Goal: Task Accomplishment & Management: Manage account settings

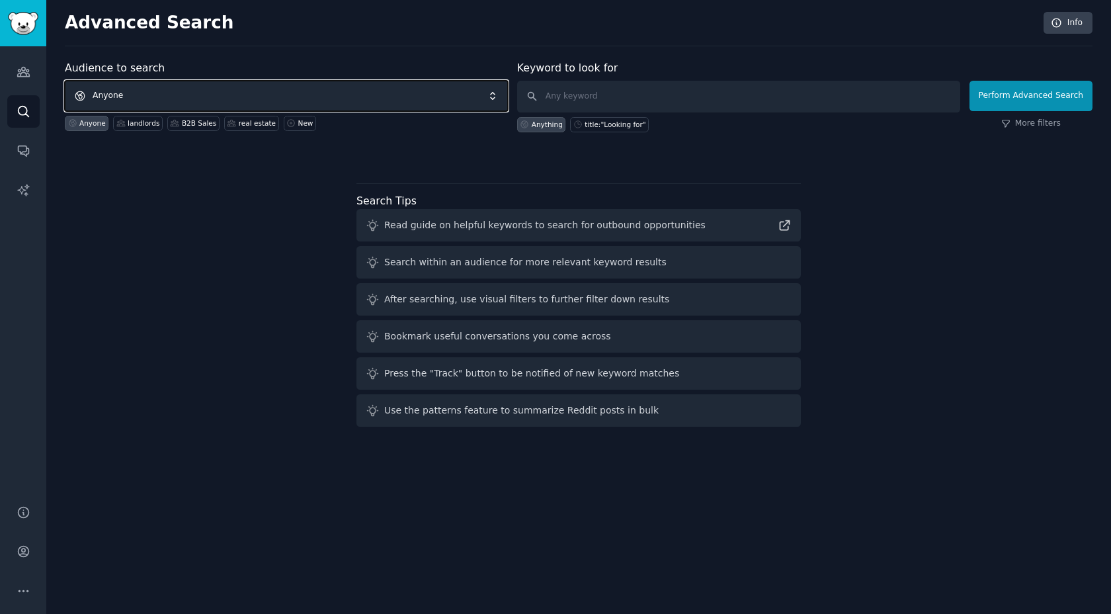
click at [118, 97] on span "Anyone" at bounding box center [286, 96] width 443 height 30
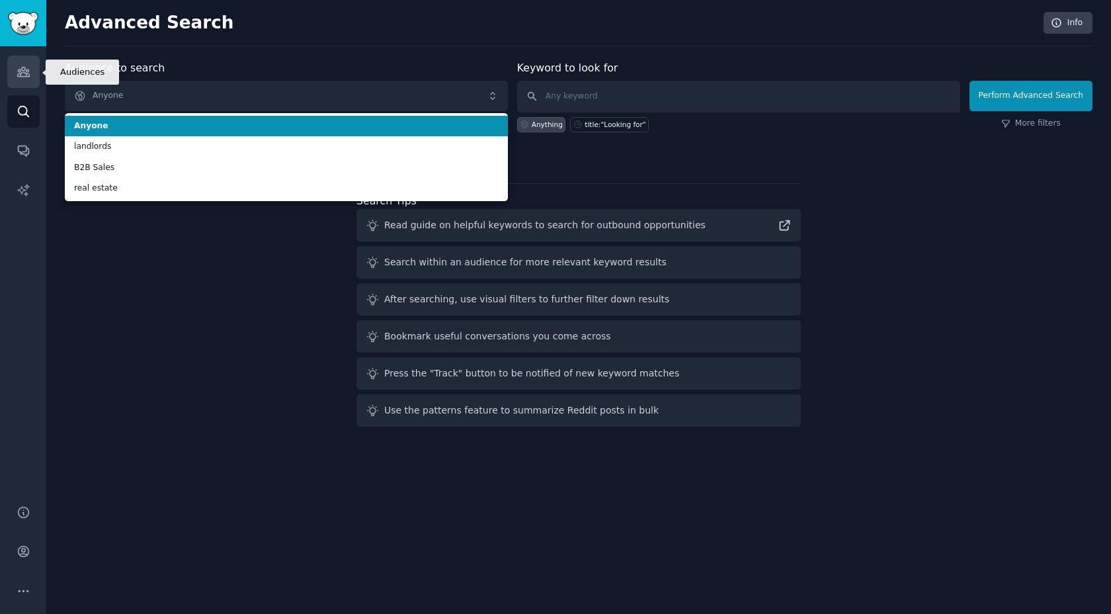
click at [26, 71] on icon "Sidebar" at bounding box center [23, 71] width 12 height 9
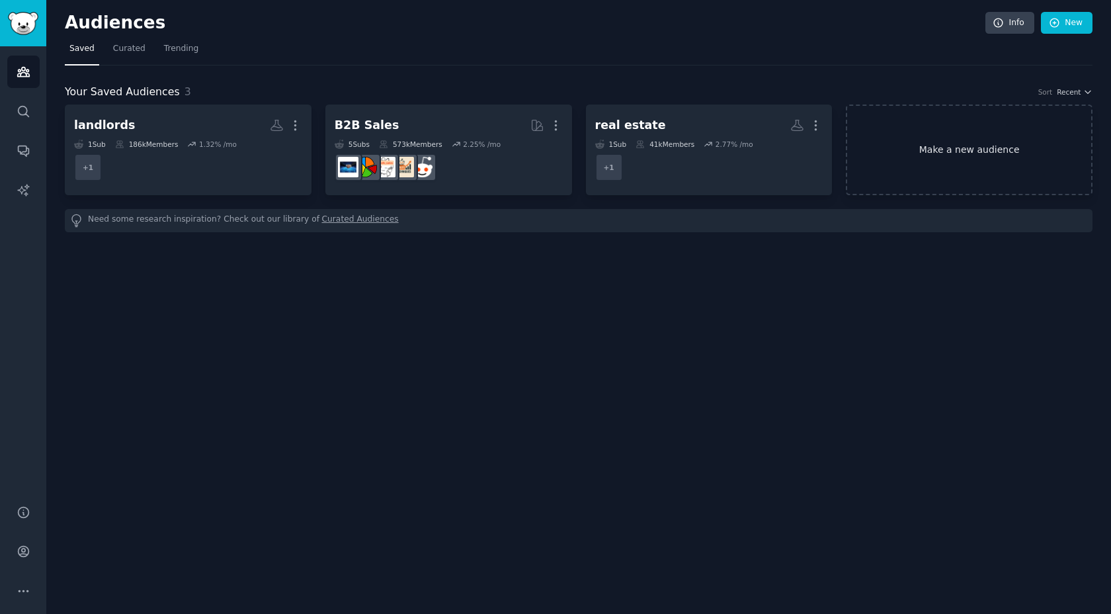
click at [933, 146] on link "Make a new audience" at bounding box center [969, 149] width 247 height 91
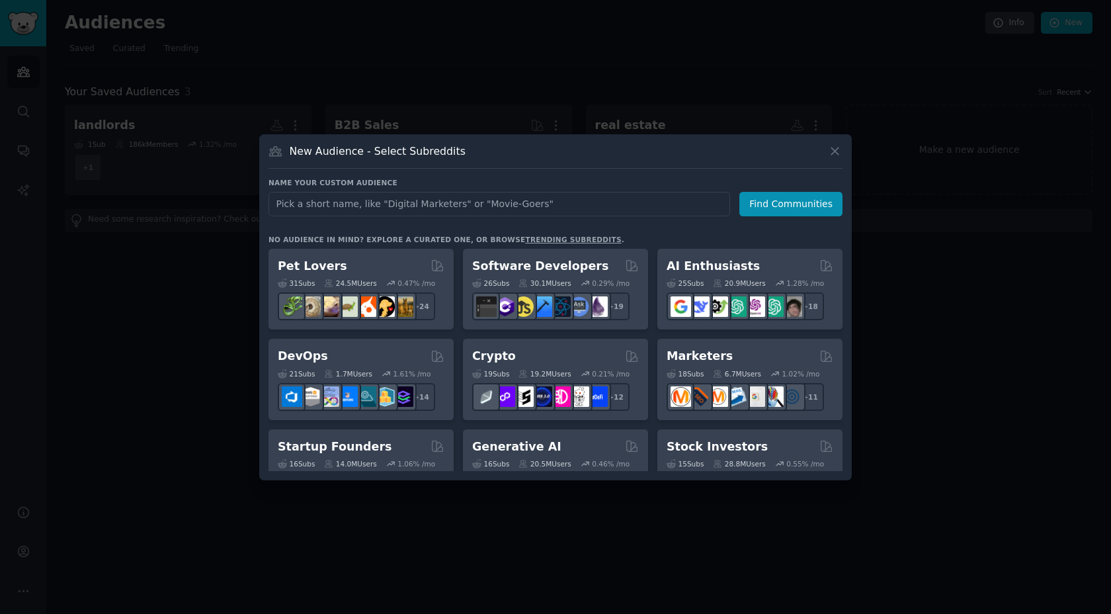
click at [514, 201] on input "text" at bounding box center [498, 204] width 461 height 24
type input "freelances"
click at [806, 196] on button "Find Communities" at bounding box center [790, 204] width 103 height 24
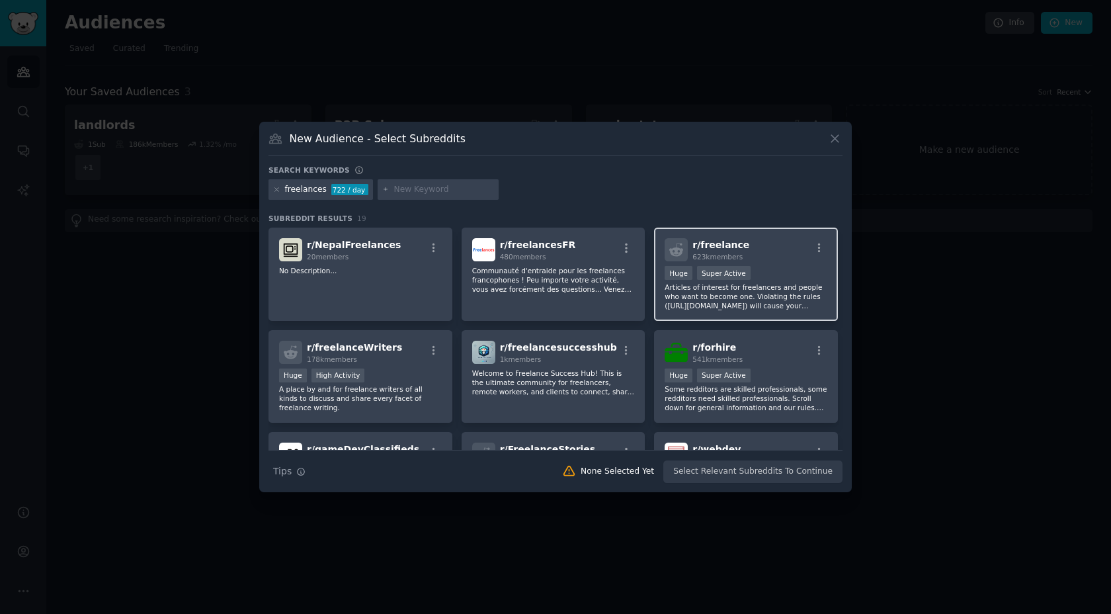
click at [760, 259] on div "r/ freelance 623k members" at bounding box center [745, 249] width 163 height 23
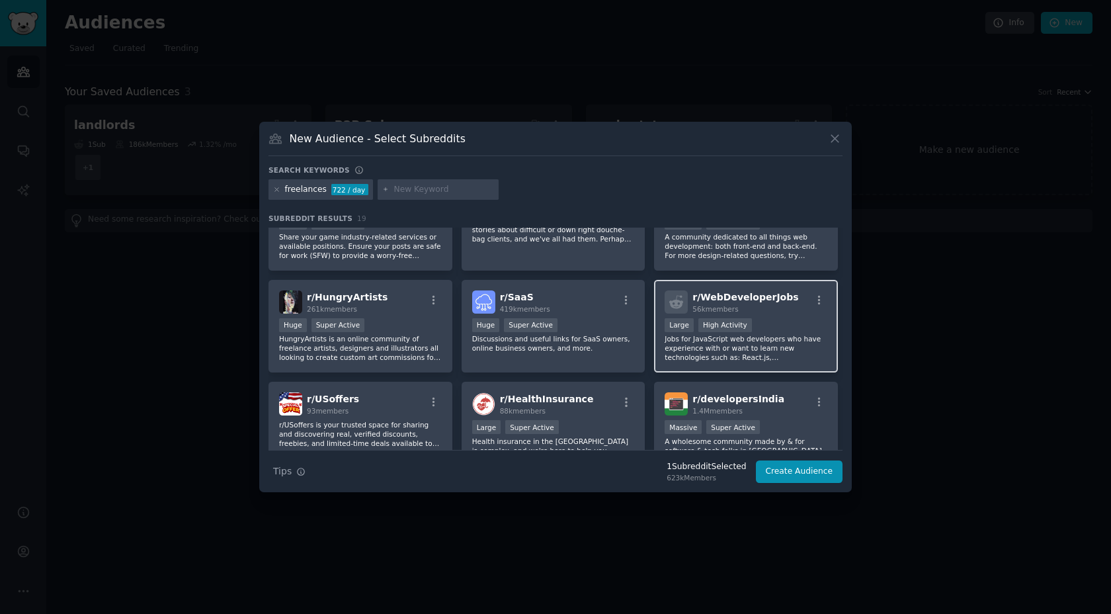
scroll to position [320, 0]
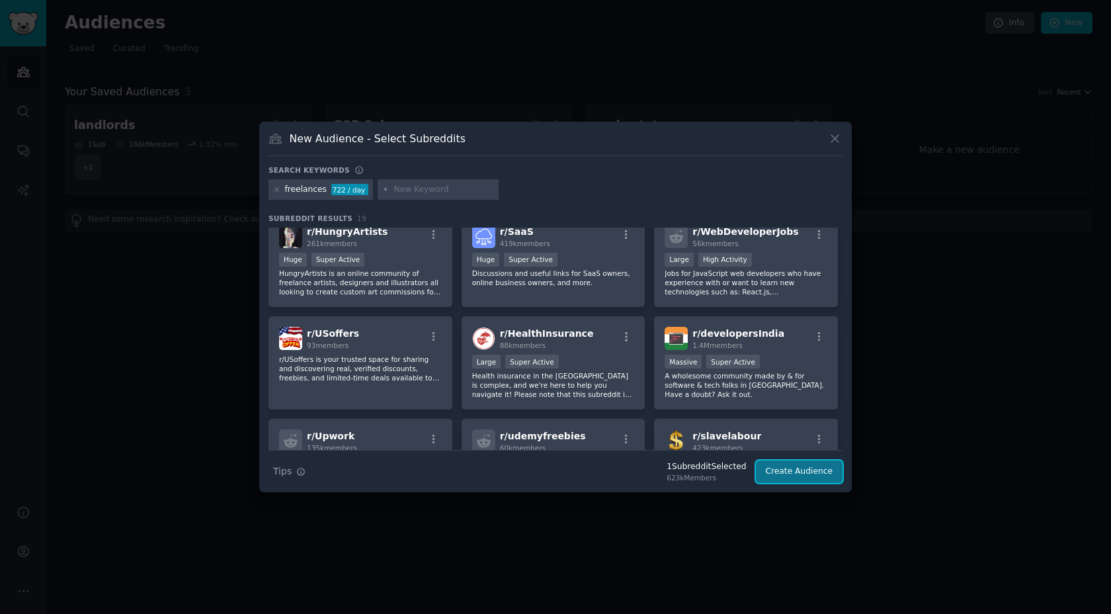
click at [784, 471] on button "Create Audience" at bounding box center [799, 471] width 87 height 22
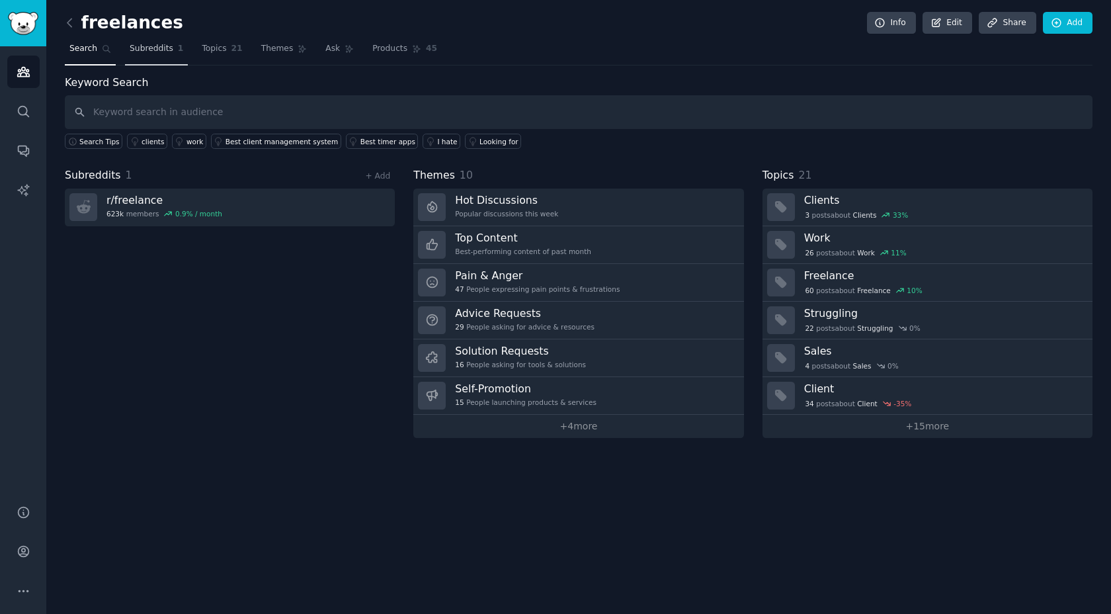
click at [139, 54] on span "Subreddits" at bounding box center [152, 49] width 44 height 12
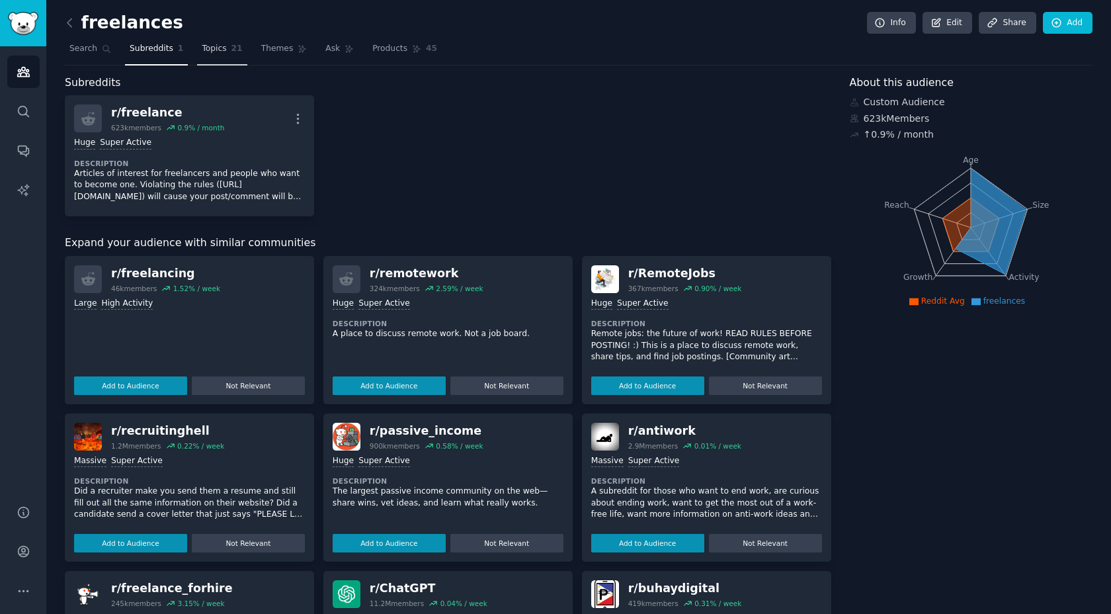
click at [218, 61] on link "Topics 21" at bounding box center [222, 51] width 50 height 27
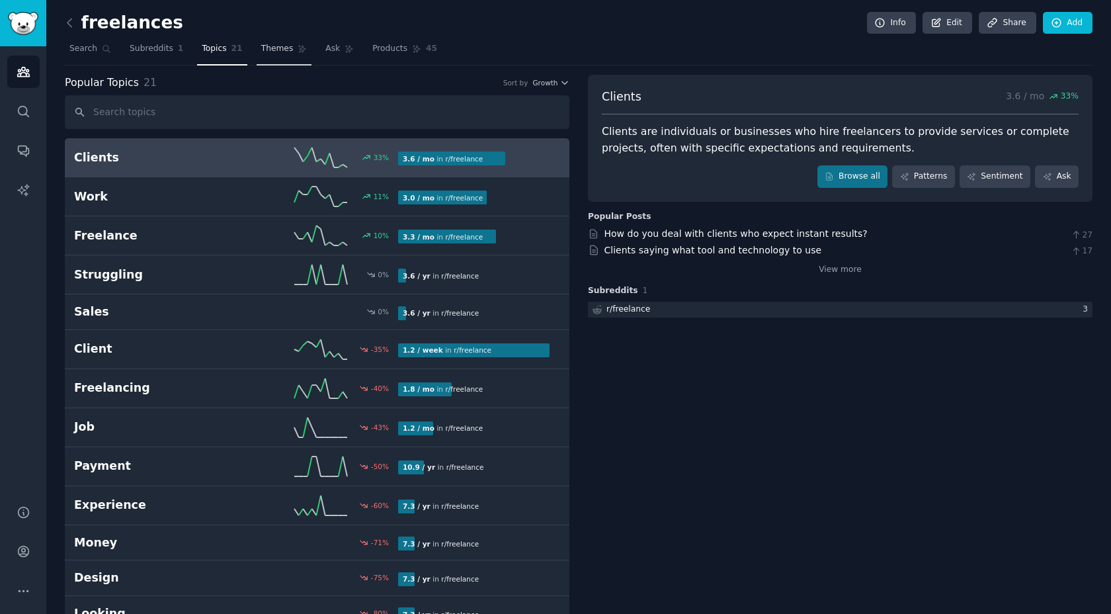
click at [280, 52] on span "Themes" at bounding box center [277, 49] width 32 height 12
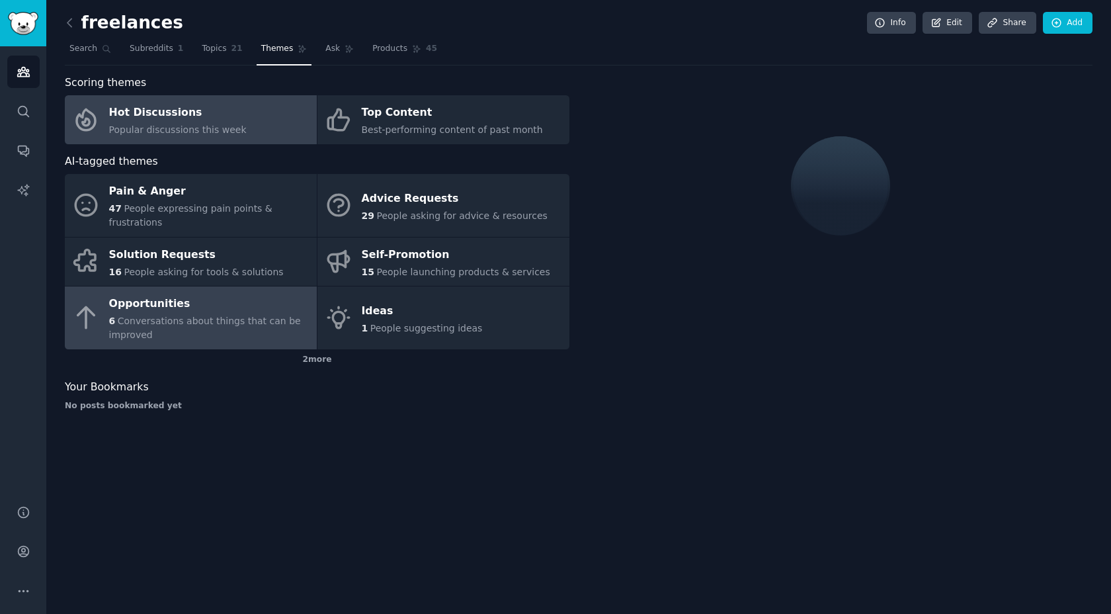
click at [179, 296] on div "Opportunities" at bounding box center [209, 304] width 201 height 21
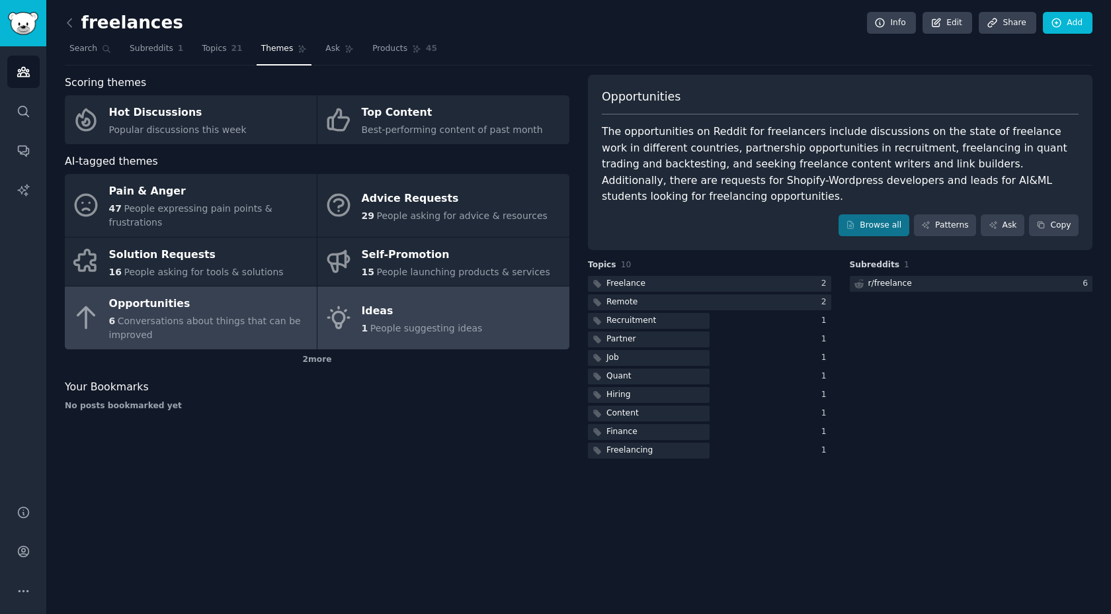
click at [383, 315] on div "Ideas" at bounding box center [422, 310] width 121 height 21
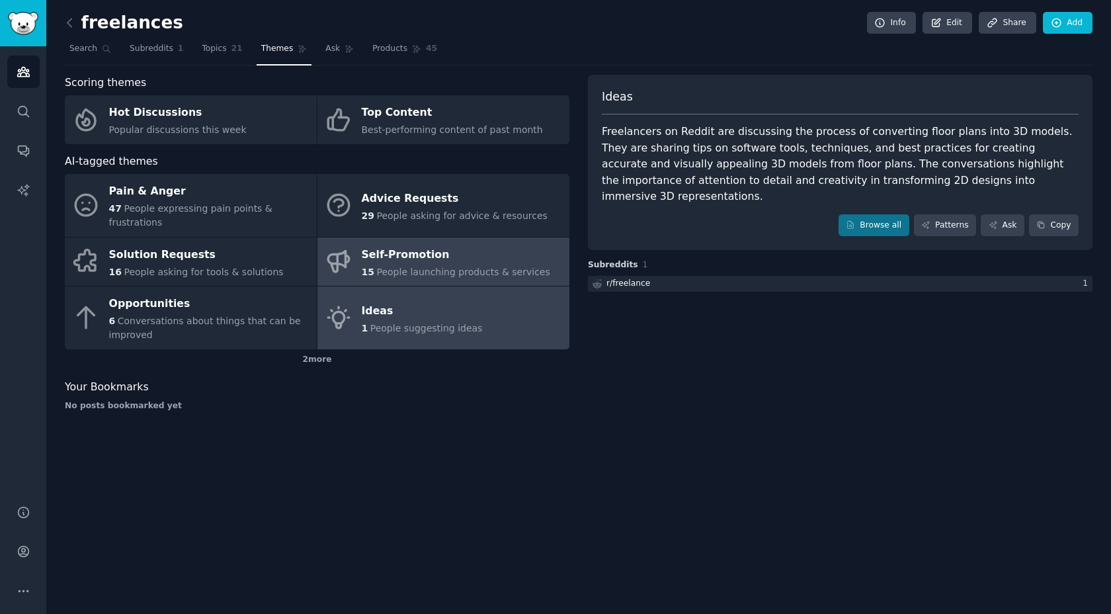
click at [403, 253] on div "Self-Promotion" at bounding box center [456, 254] width 188 height 21
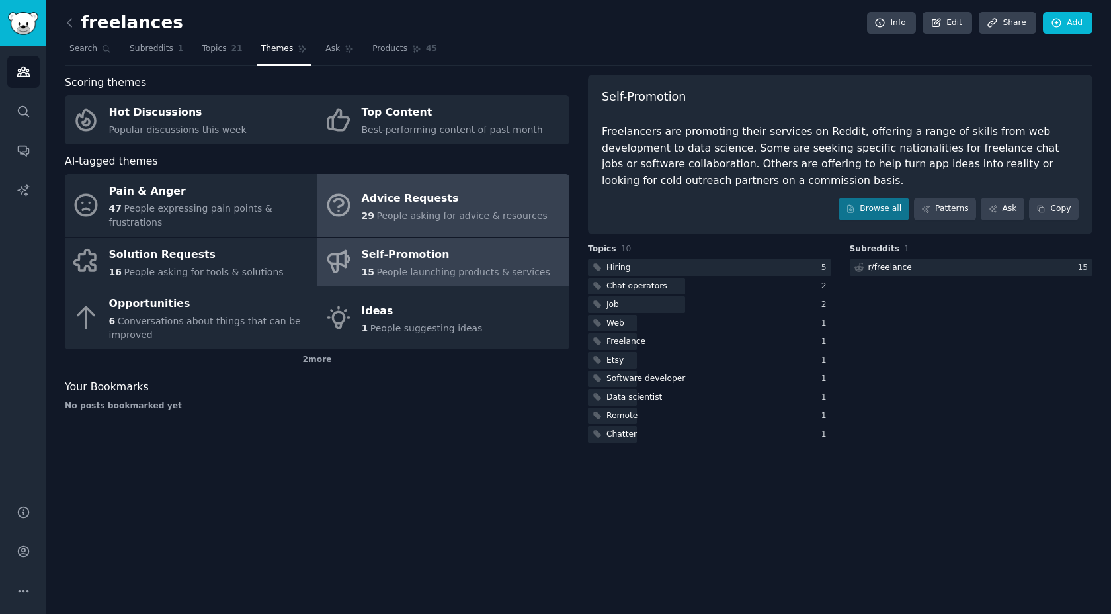
click at [415, 206] on div "Advice Requests" at bounding box center [455, 198] width 186 height 21
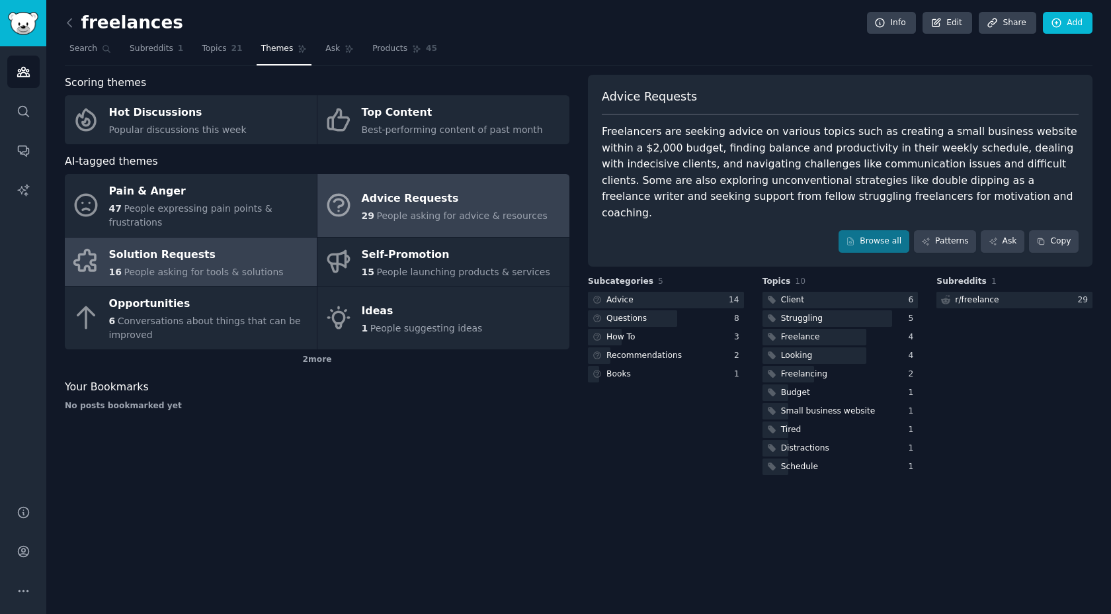
click at [237, 266] on span "People asking for tools & solutions" at bounding box center [203, 271] width 159 height 11
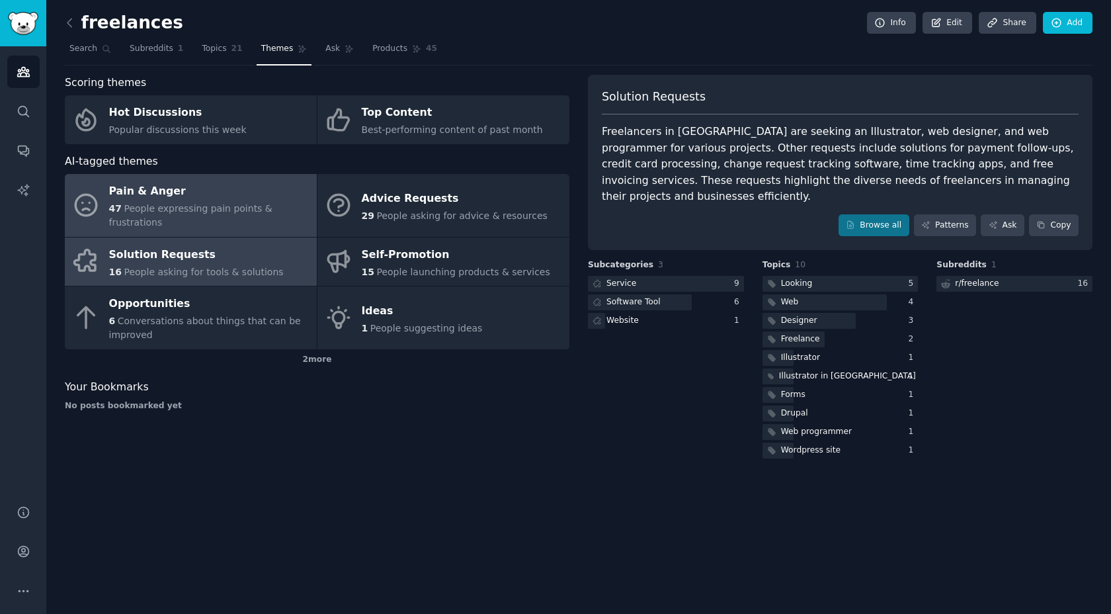
click at [218, 212] on span "People expressing pain points & frustrations" at bounding box center [190, 215] width 163 height 24
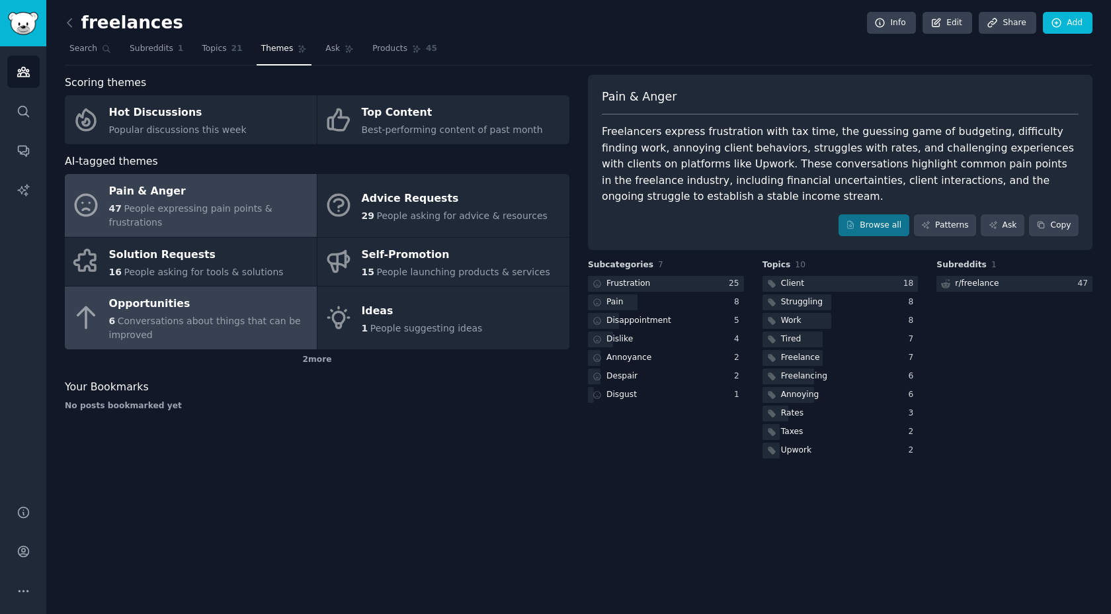
click at [152, 312] on div "Opportunities" at bounding box center [209, 304] width 201 height 21
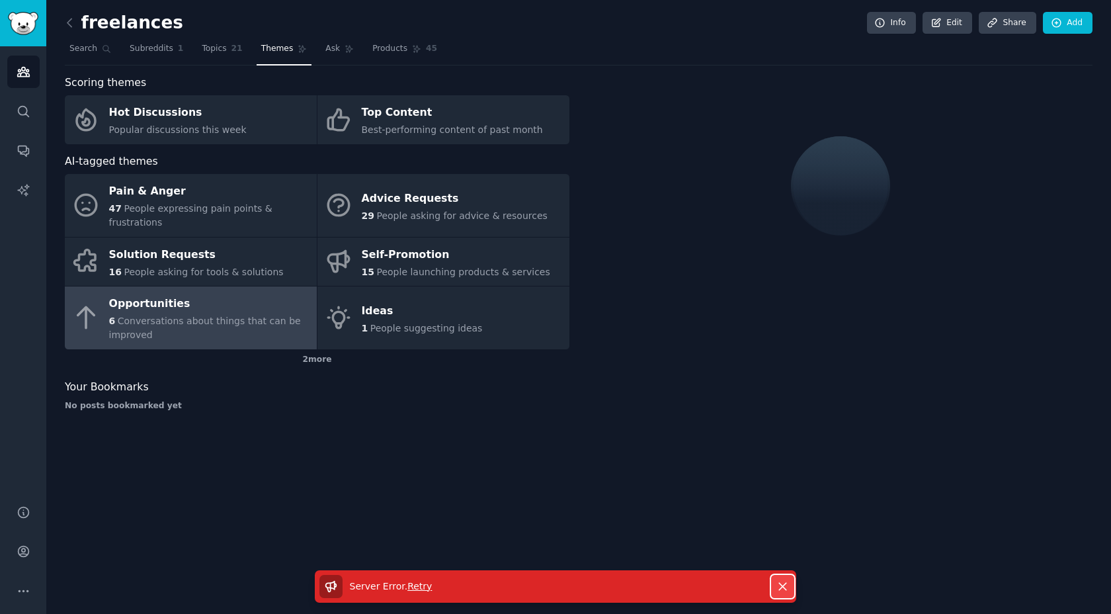
click at [784, 582] on icon "button" at bounding box center [782, 585] width 7 height 7
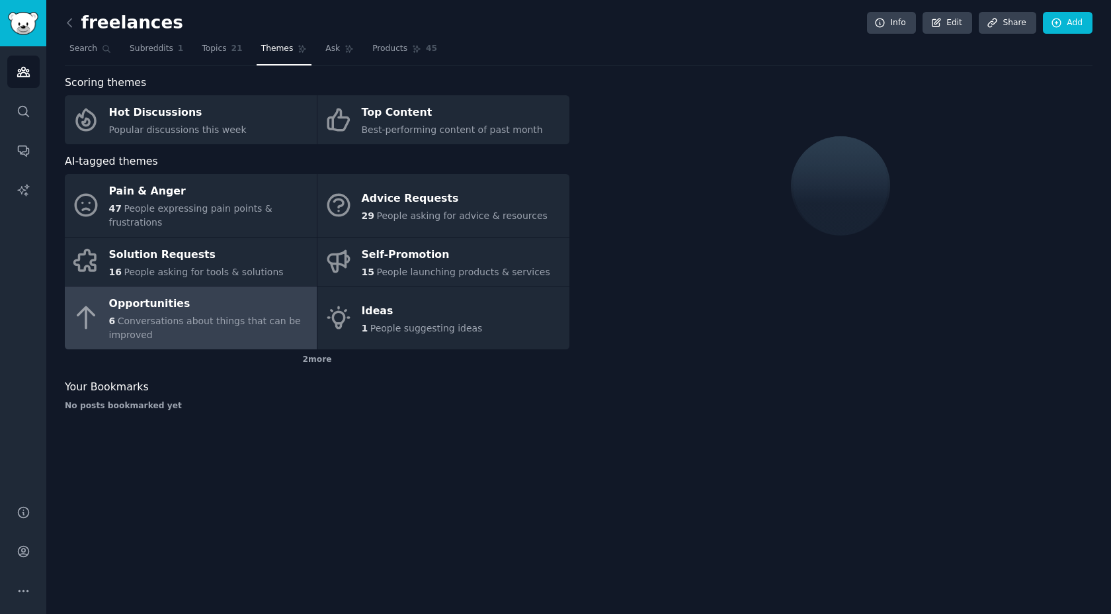
click at [216, 299] on div "Opportunities" at bounding box center [209, 304] width 201 height 21
click at [95, 50] on span "Search" at bounding box center [83, 49] width 28 height 12
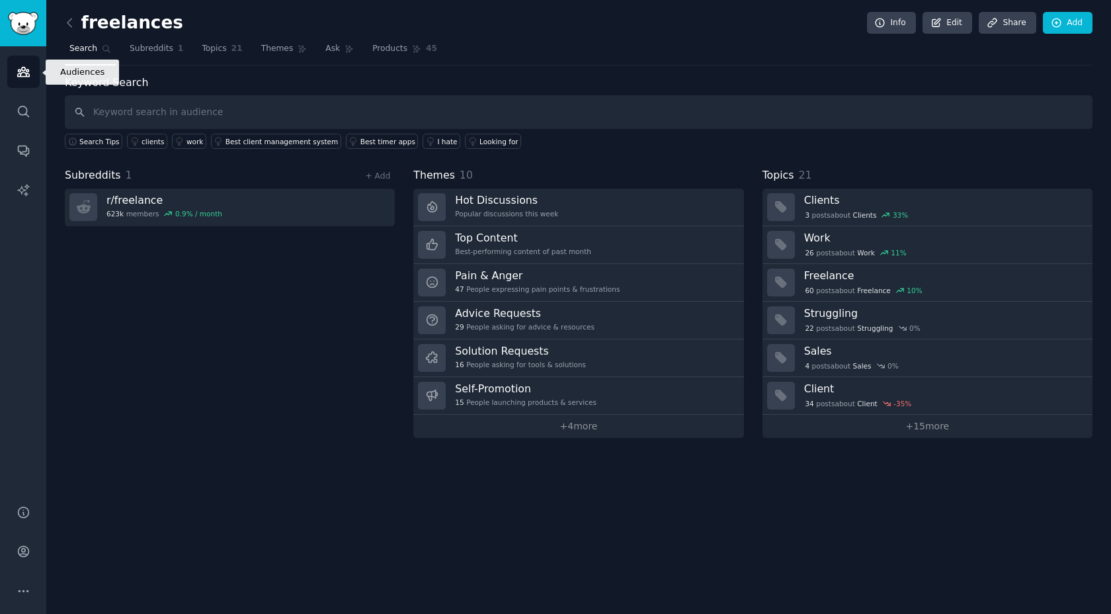
click at [22, 77] on icon "Sidebar" at bounding box center [23, 71] width 12 height 9
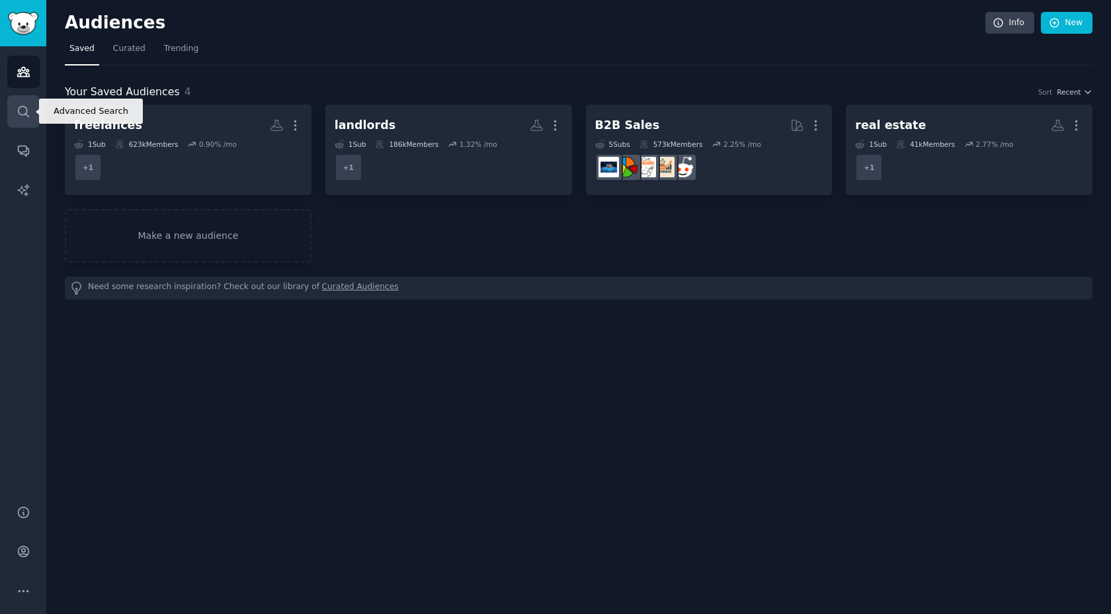
click at [19, 114] on icon "Sidebar" at bounding box center [23, 111] width 11 height 11
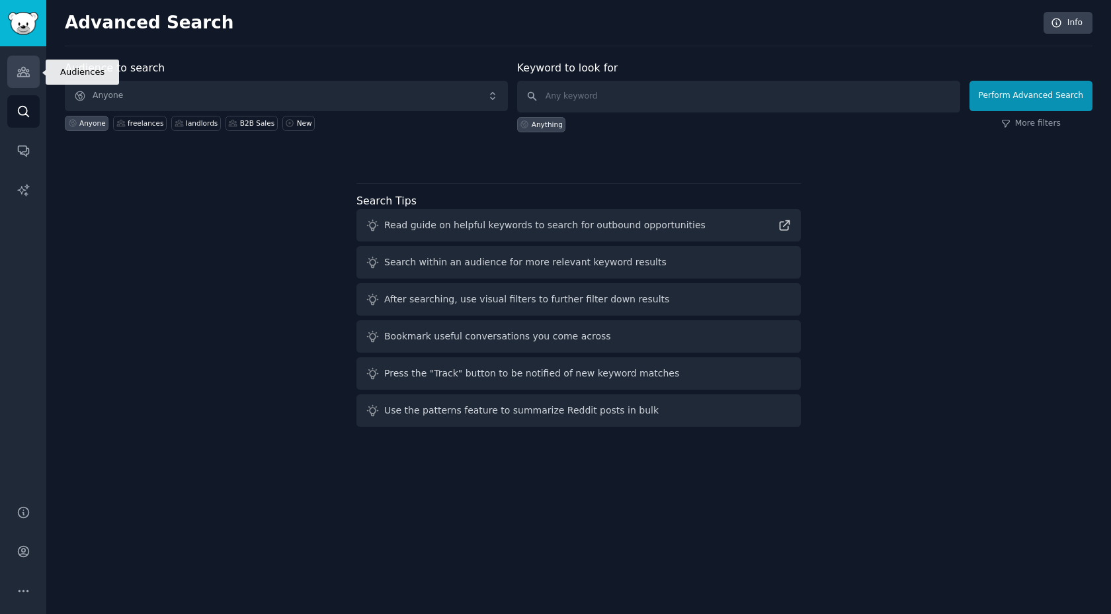
click at [27, 72] on icon "Sidebar" at bounding box center [24, 72] width 14 height 14
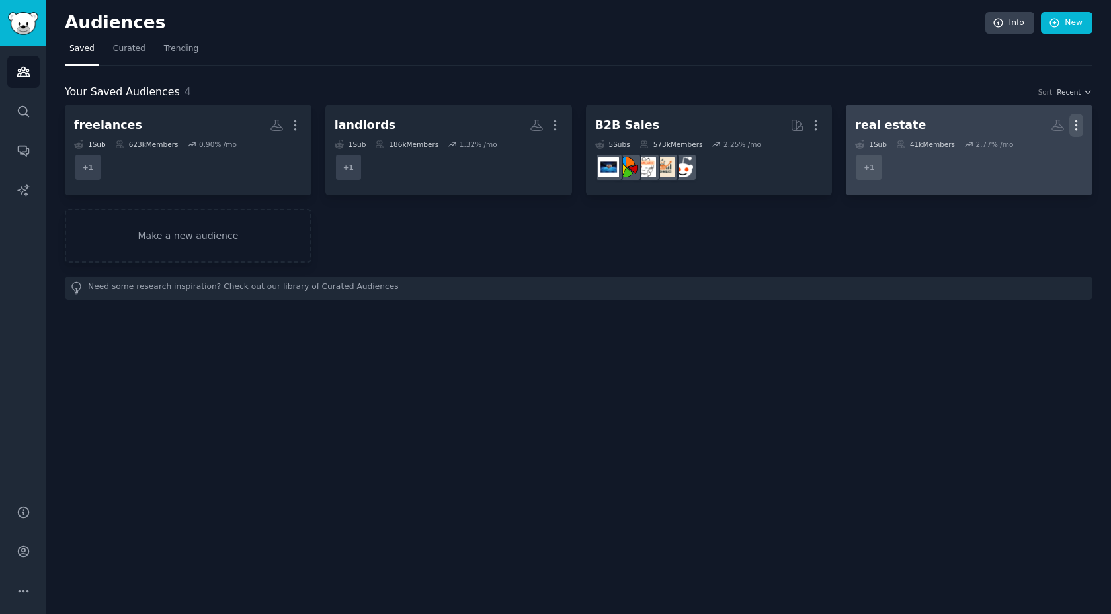
click at [1076, 122] on icon "button" at bounding box center [1076, 125] width 1 height 9
click at [1038, 151] on p "Delete" at bounding box center [1040, 153] width 30 height 14
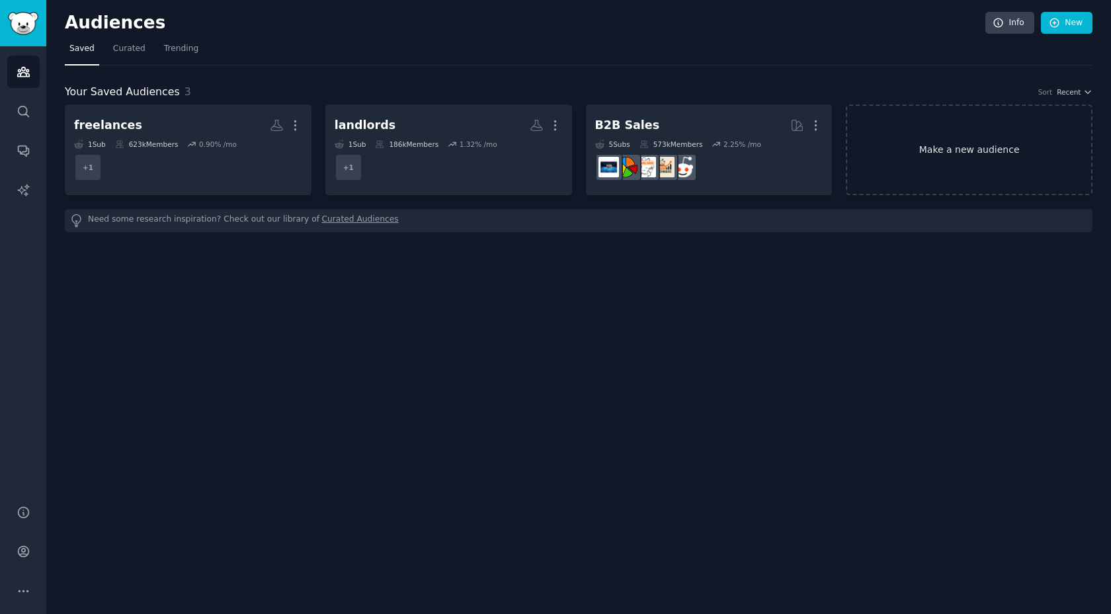
click at [1023, 147] on link "Make a new audience" at bounding box center [969, 149] width 247 height 91
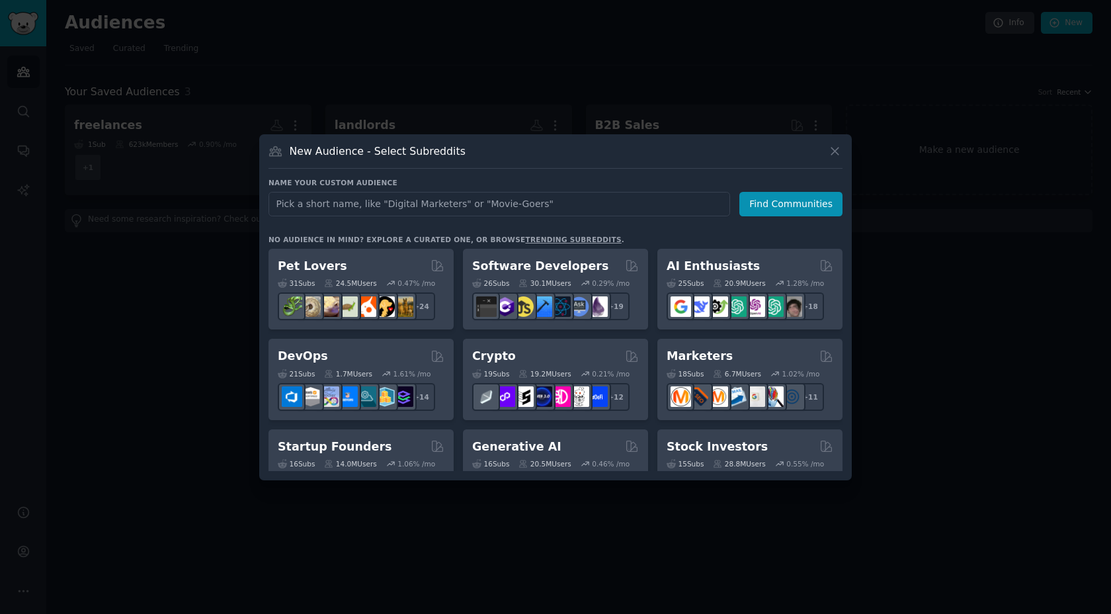
click at [567, 206] on input "text" at bounding box center [498, 204] width 461 height 24
type input "account exec"
click button "Find Communities" at bounding box center [790, 204] width 103 height 24
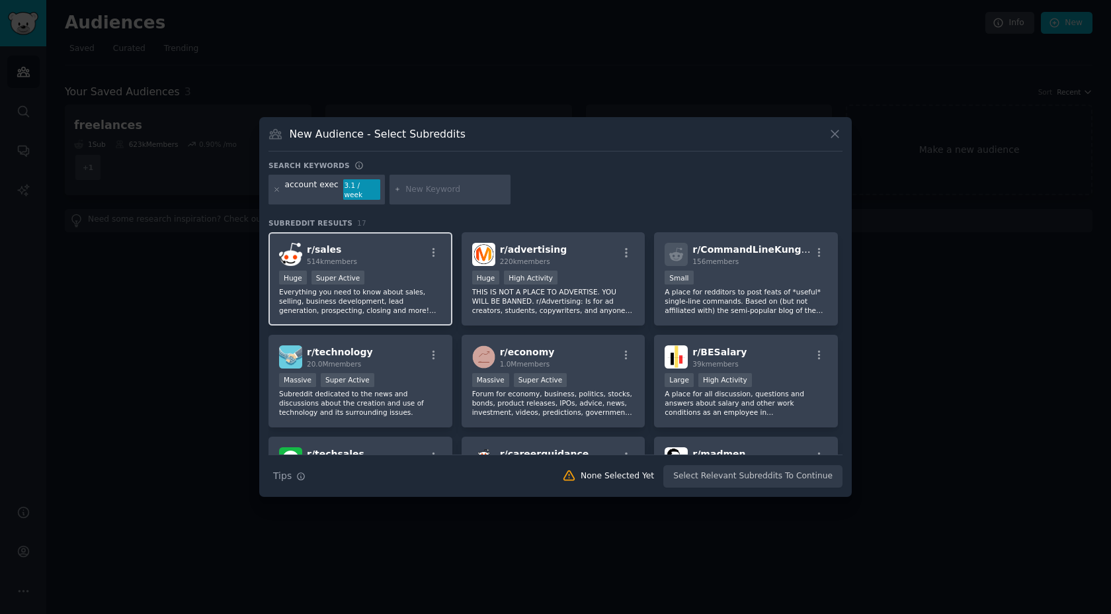
click at [412, 280] on div "Huge Super Active" at bounding box center [360, 278] width 163 height 17
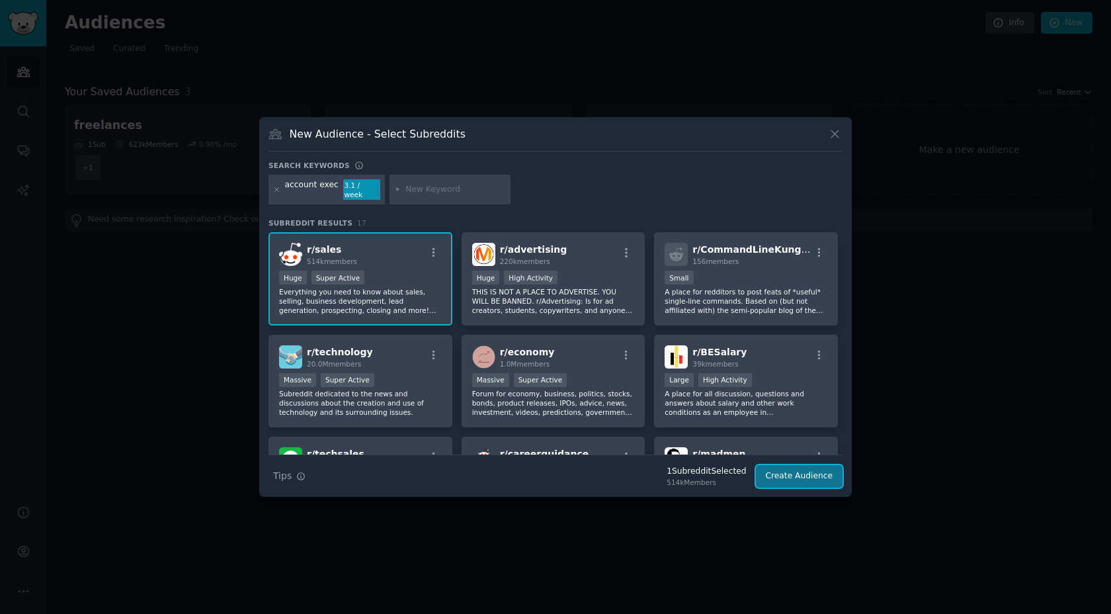
click at [813, 471] on button "Create Audience" at bounding box center [799, 476] width 87 height 22
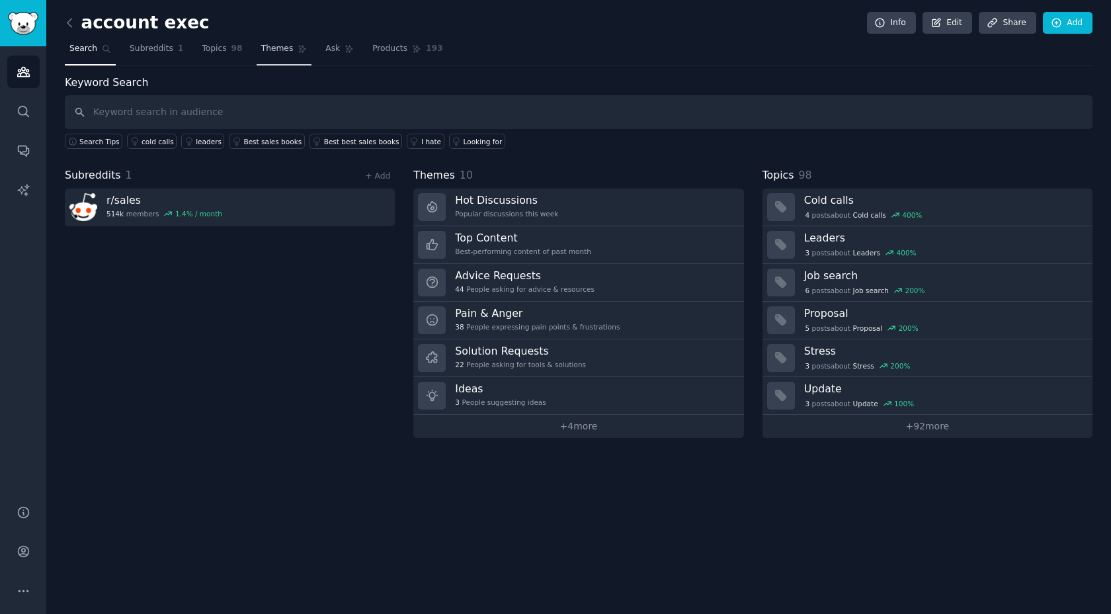
click at [281, 45] on span "Themes" at bounding box center [277, 49] width 32 height 12
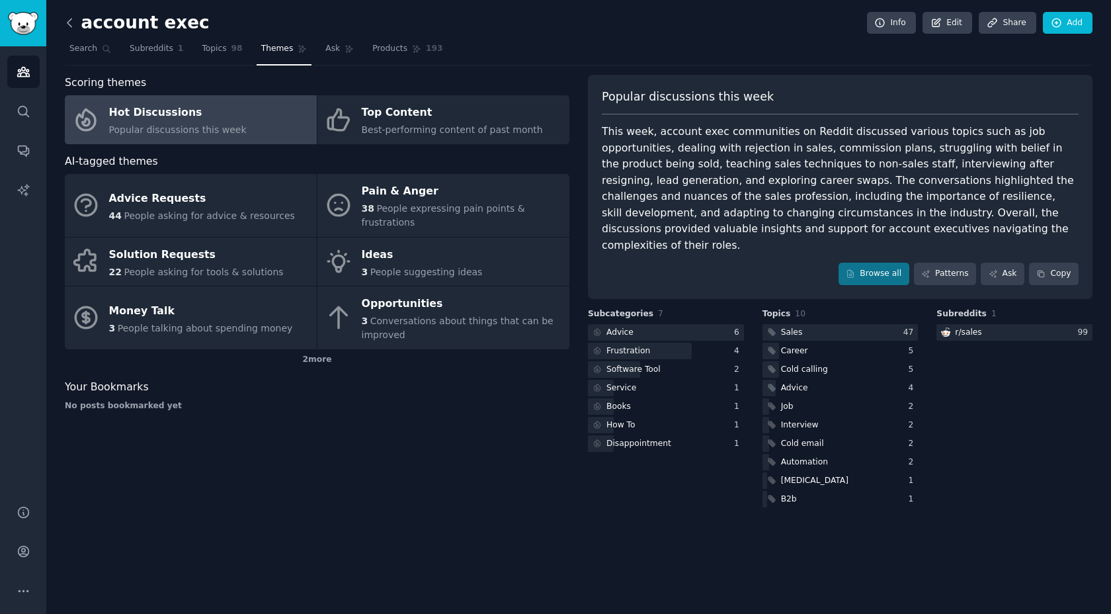
click at [67, 26] on icon at bounding box center [70, 23] width 14 height 14
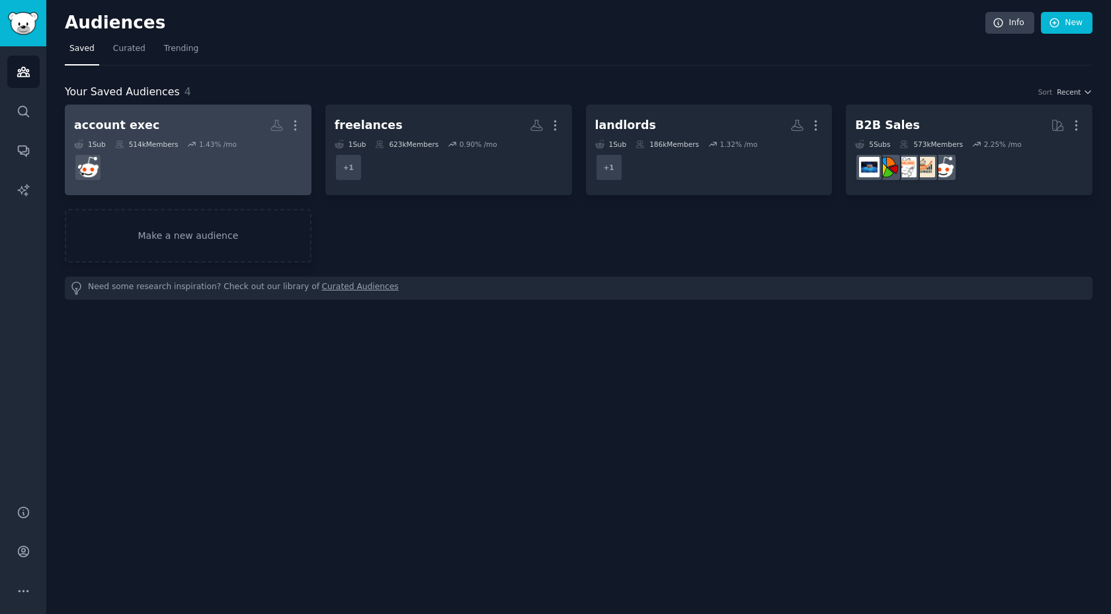
click at [235, 149] on dd at bounding box center [188, 167] width 228 height 37
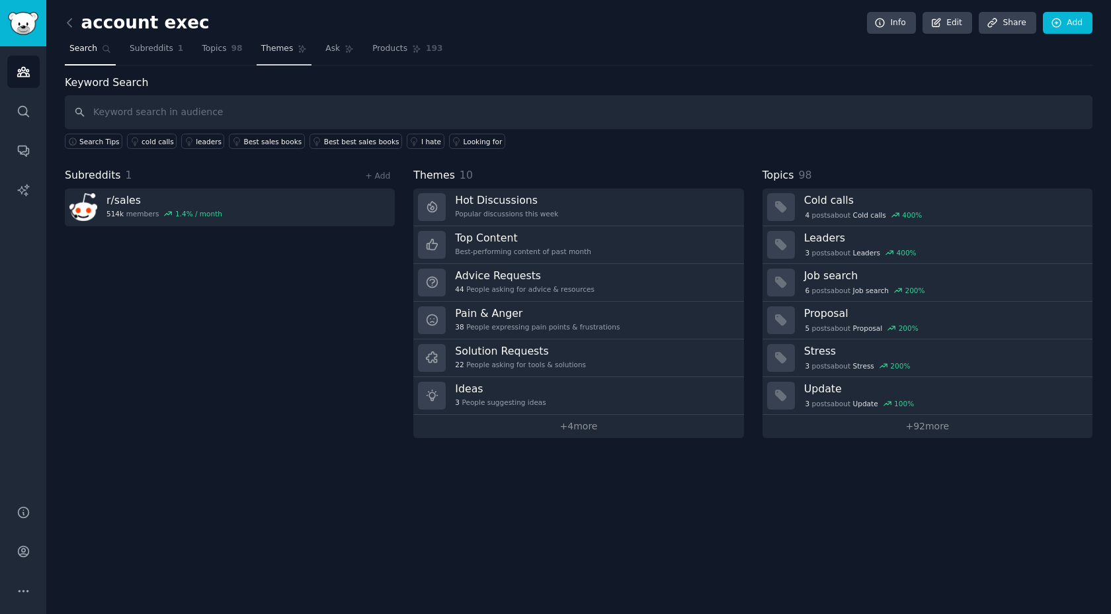
click at [281, 50] on span "Themes" at bounding box center [277, 49] width 32 height 12
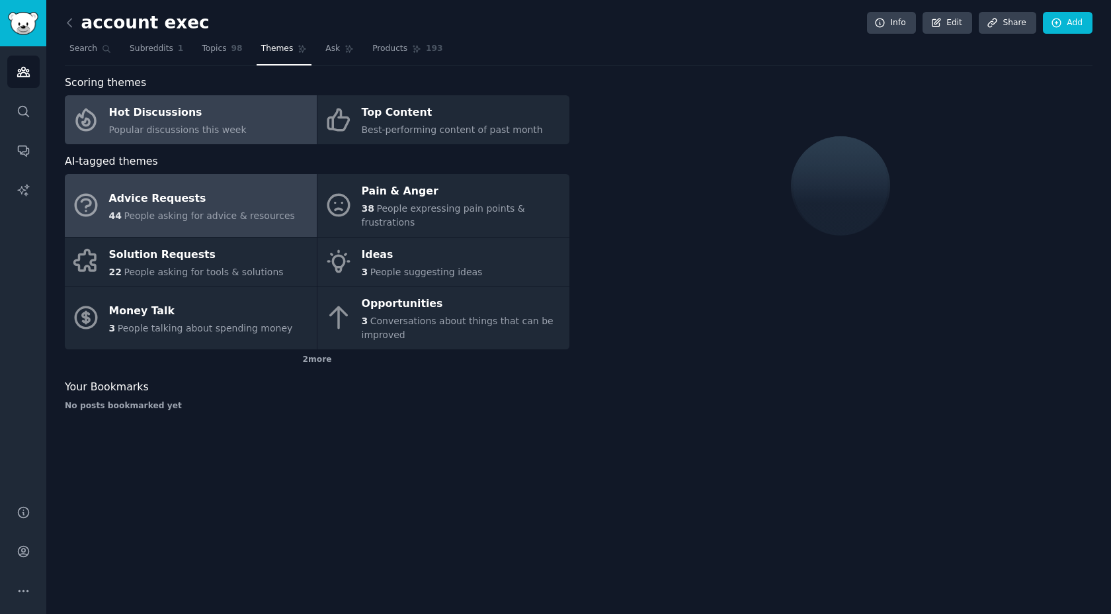
click at [249, 202] on div "Advice Requests" at bounding box center [202, 198] width 186 height 21
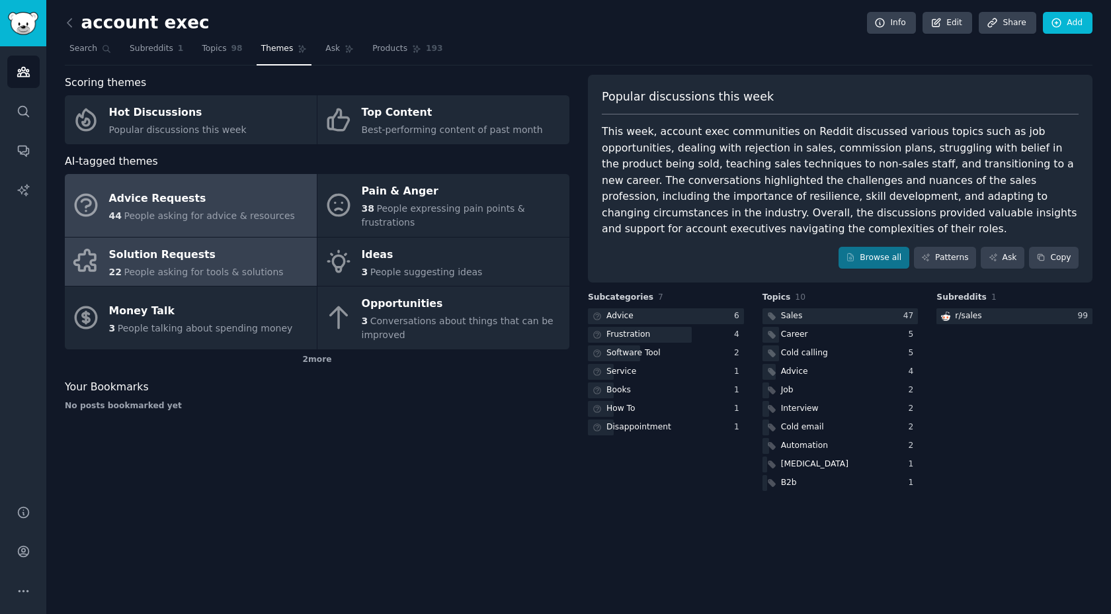
click at [207, 267] on span "People asking for tools & solutions" at bounding box center [203, 271] width 159 height 11
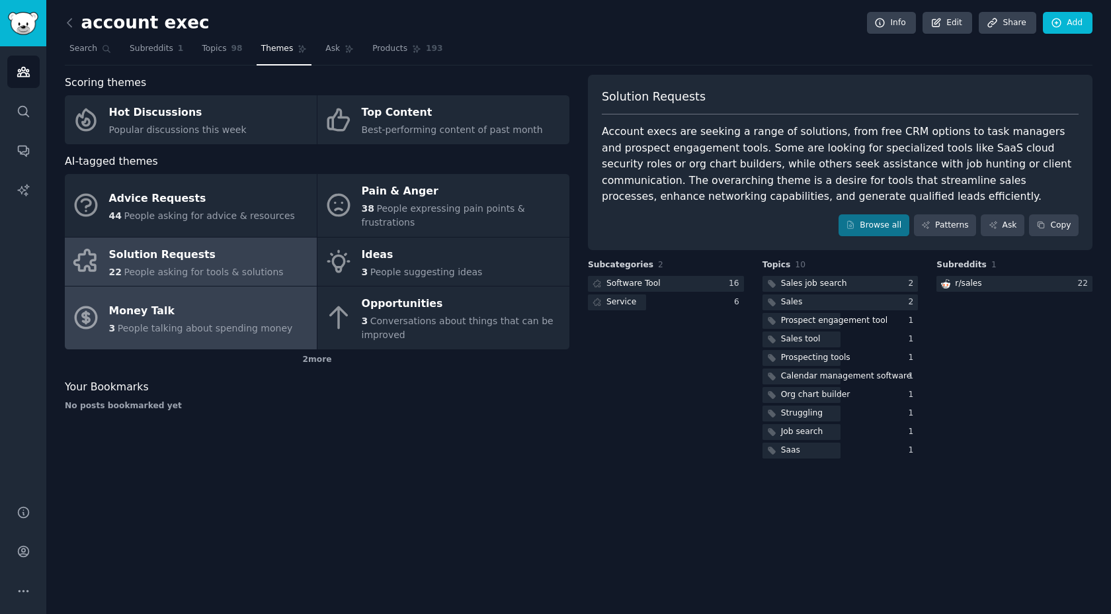
click at [205, 314] on div "Money Talk" at bounding box center [201, 310] width 184 height 21
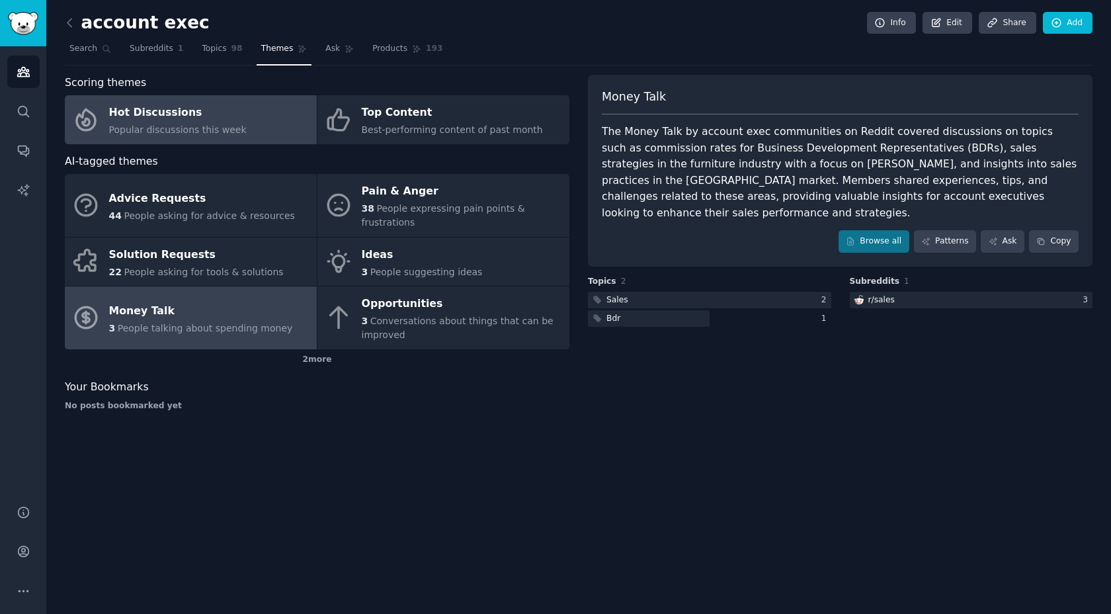
click at [208, 113] on div "Hot Discussions" at bounding box center [178, 112] width 138 height 21
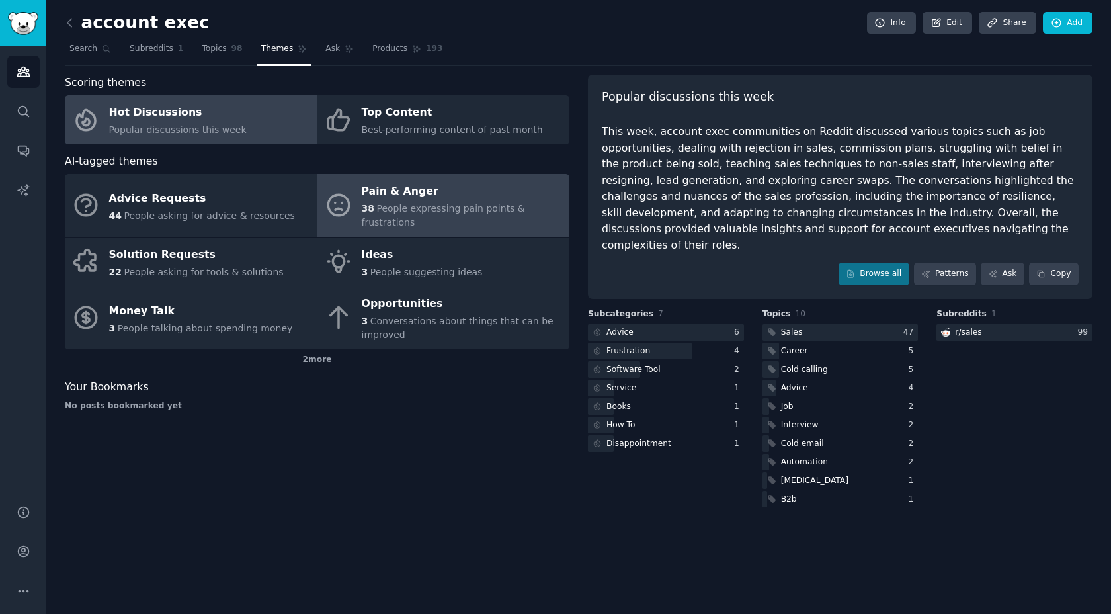
click at [437, 206] on span "People expressing pain points & frustrations" at bounding box center [443, 215] width 163 height 24
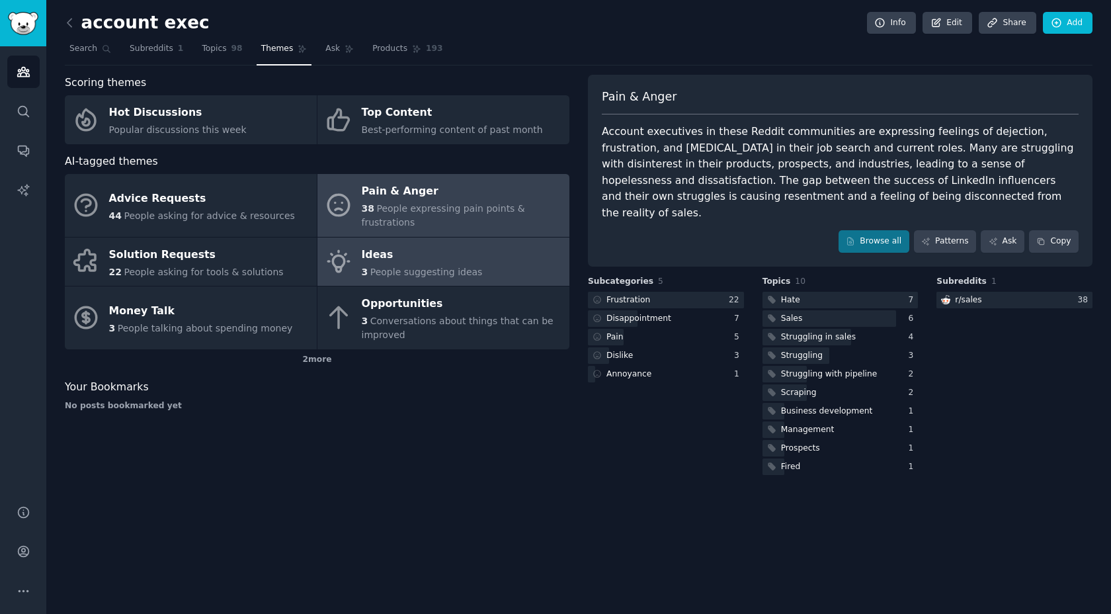
click at [434, 254] on div "Ideas" at bounding box center [422, 254] width 121 height 21
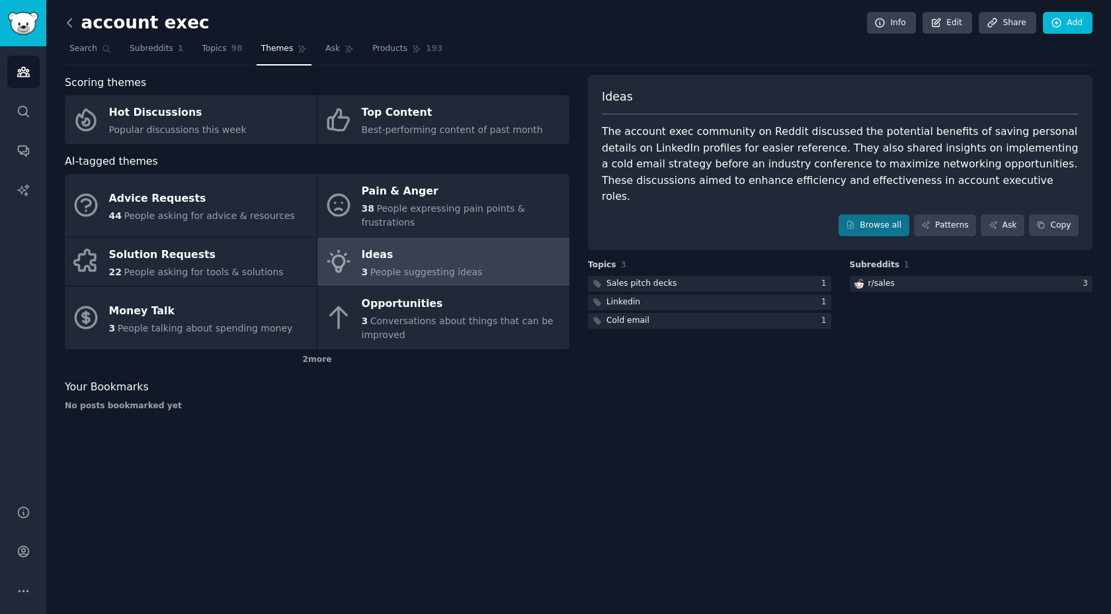
click at [69, 26] on icon at bounding box center [70, 23] width 14 height 14
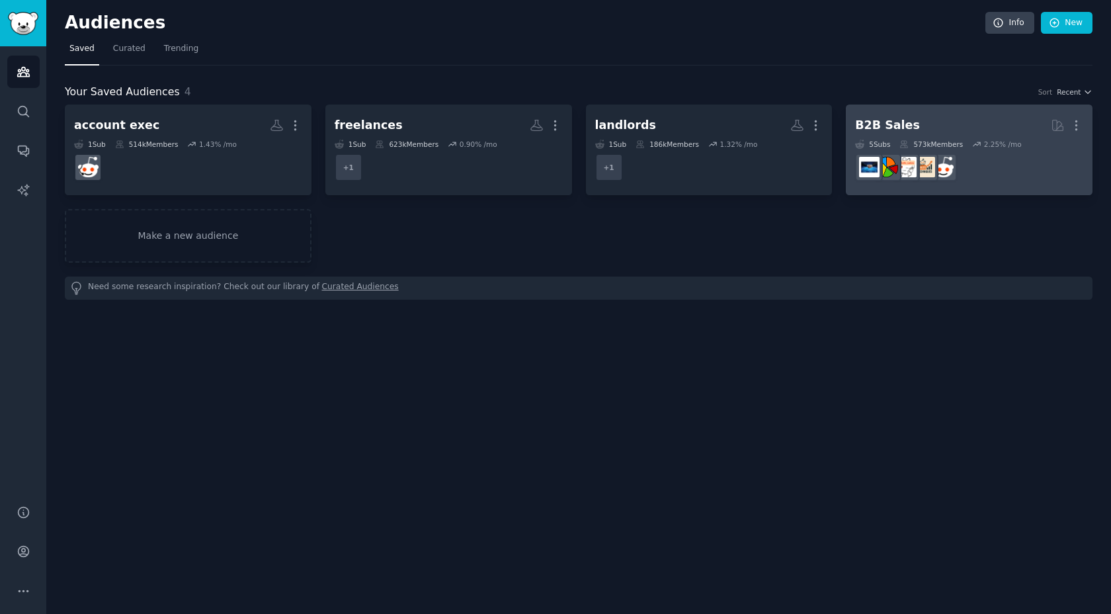
click at [910, 124] on h2 "B2B Sales More" at bounding box center [969, 125] width 228 height 23
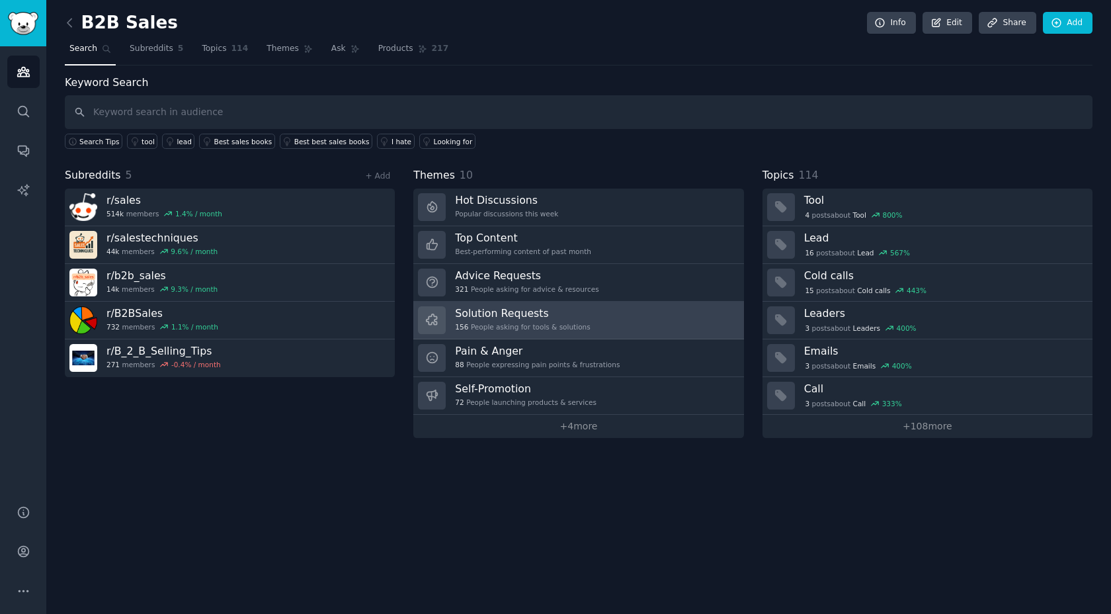
click at [500, 316] on h3 "Solution Requests" at bounding box center [522, 313] width 135 height 14
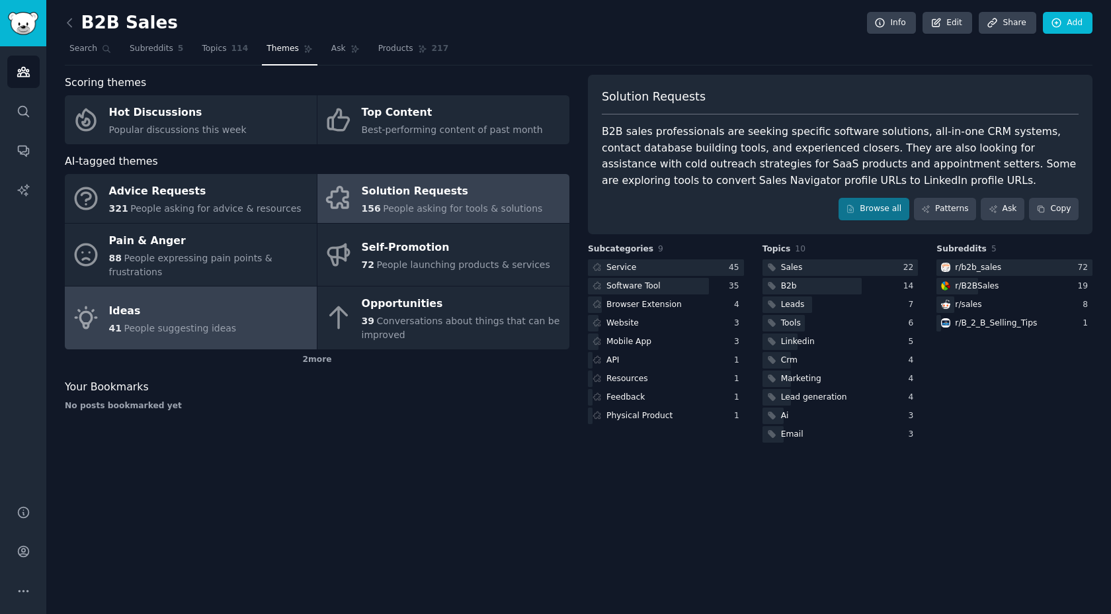
click at [210, 324] on span "People suggesting ideas" at bounding box center [180, 328] width 112 height 11
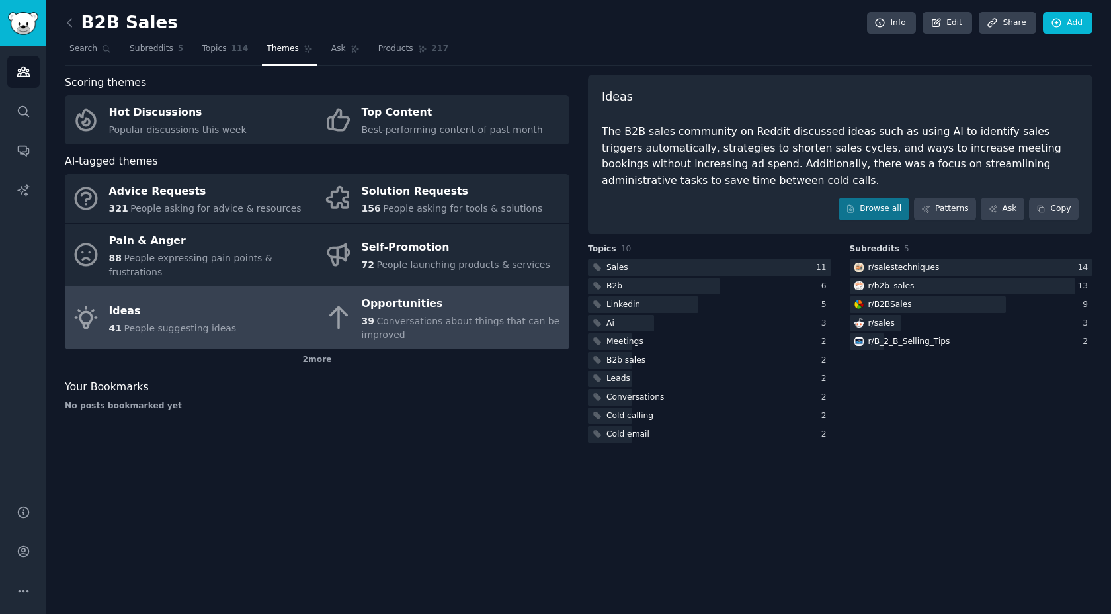
click at [379, 317] on span "Conversations about things that can be improved" at bounding box center [461, 327] width 198 height 24
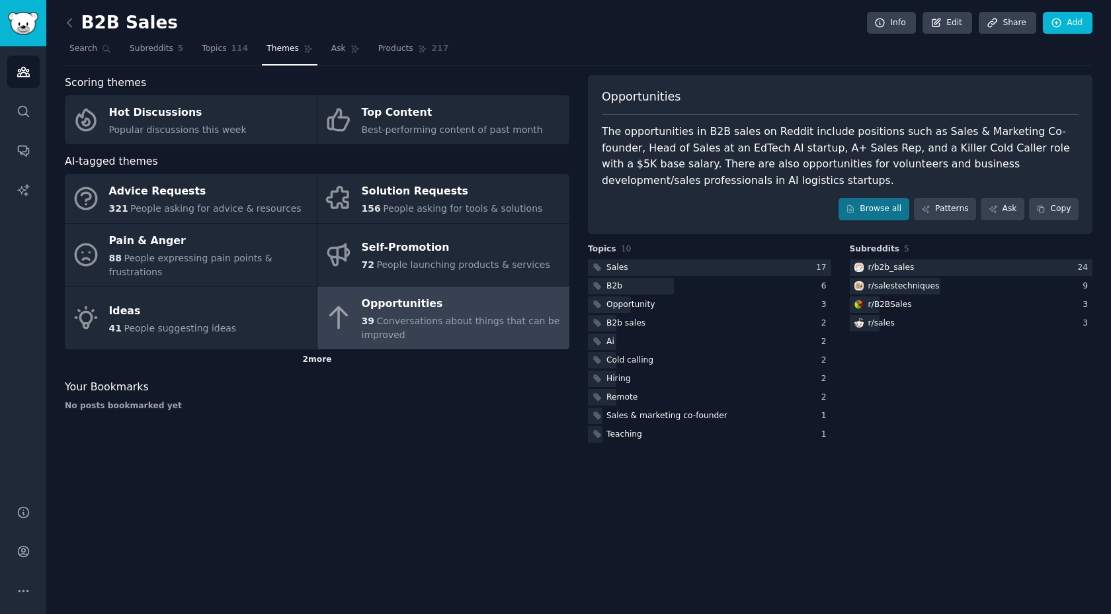
click at [317, 362] on div "2 more" at bounding box center [317, 359] width 504 height 21
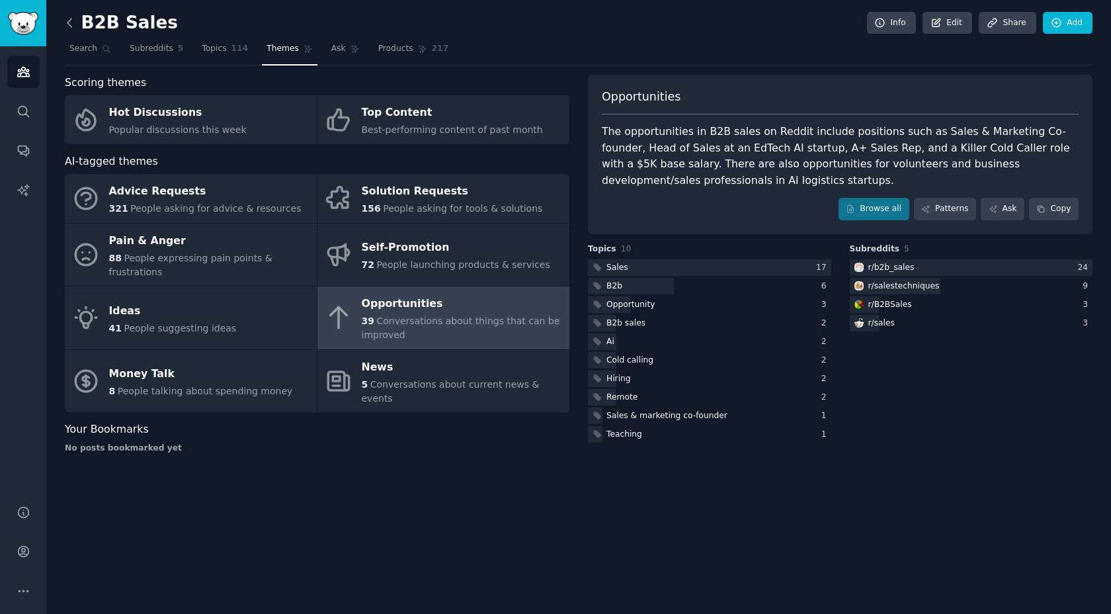
click at [68, 27] on icon at bounding box center [70, 23] width 14 height 14
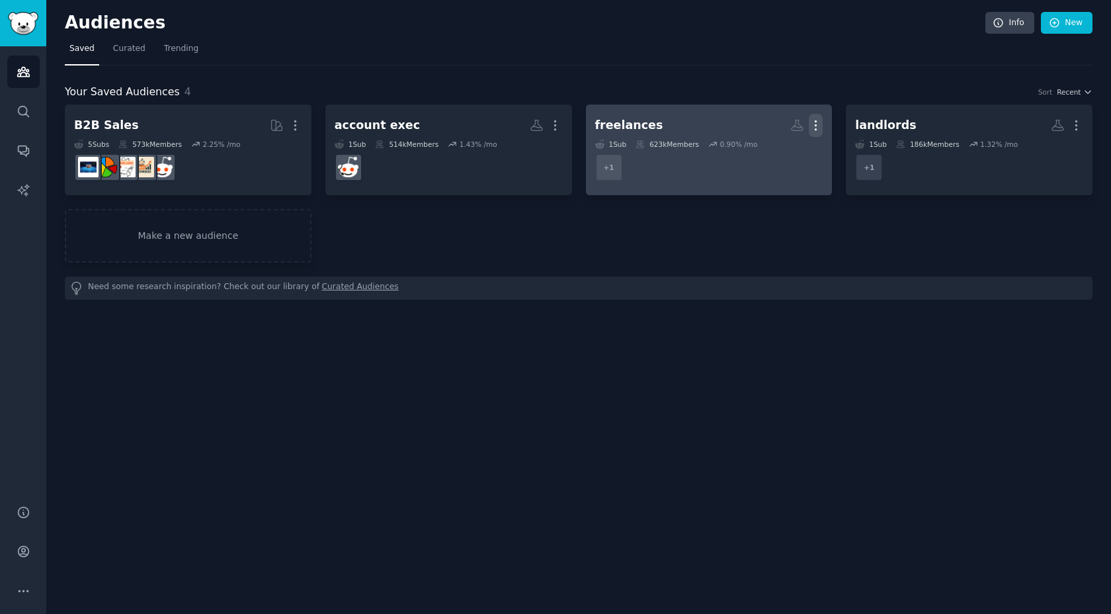
click at [816, 128] on icon "button" at bounding box center [816, 125] width 14 height 14
click at [766, 156] on div "Delete" at bounding box center [770, 153] width 63 height 28
